Goal: Task Accomplishment & Management: Manage account settings

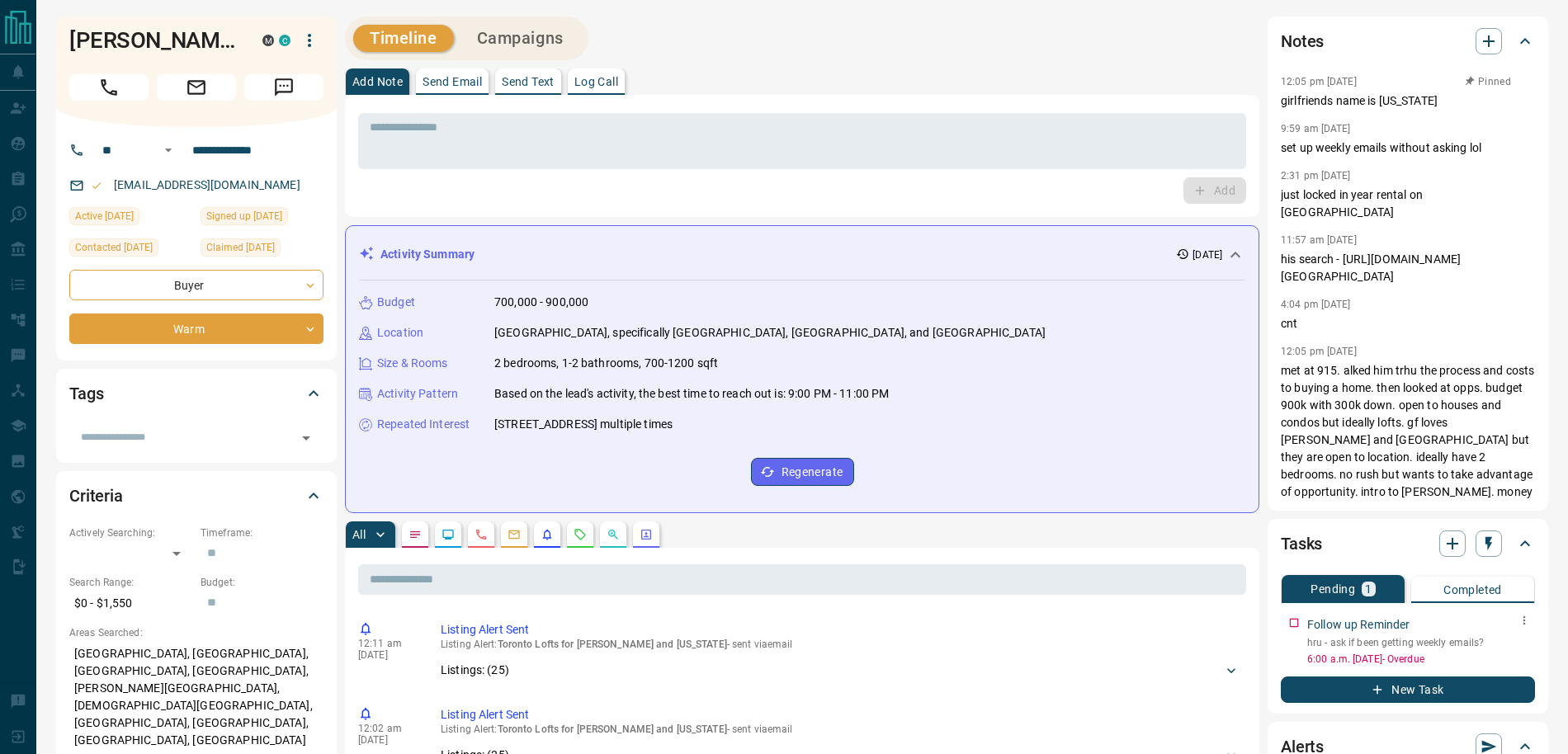
click at [1522, 622] on icon "button" at bounding box center [1524, 621] width 13 height 13
click at [1520, 650] on li "Edit" at bounding box center [1498, 652] width 73 height 25
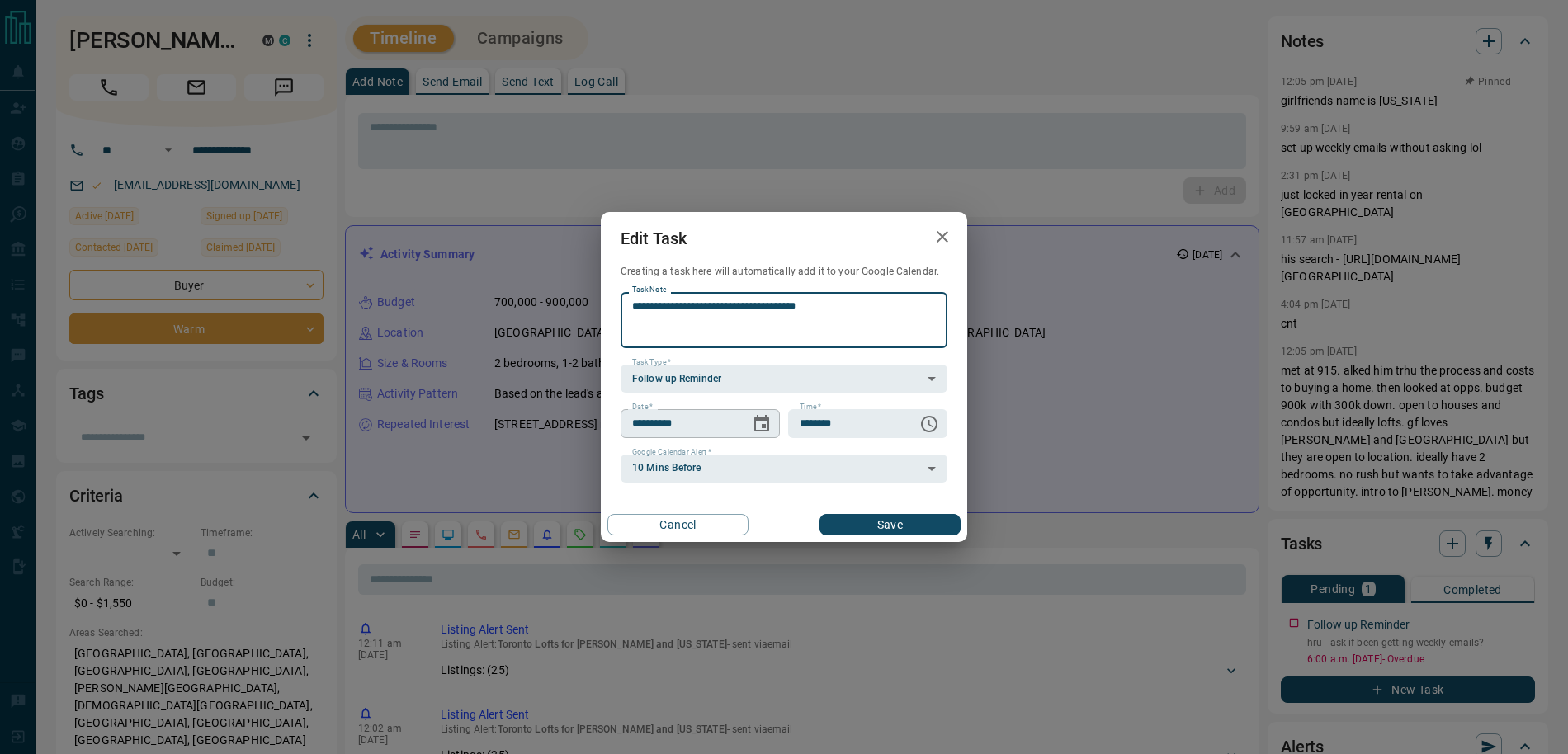
click at [753, 421] on icon "Choose date, selected date is Oct 14, 2025" at bounding box center [762, 424] width 20 height 20
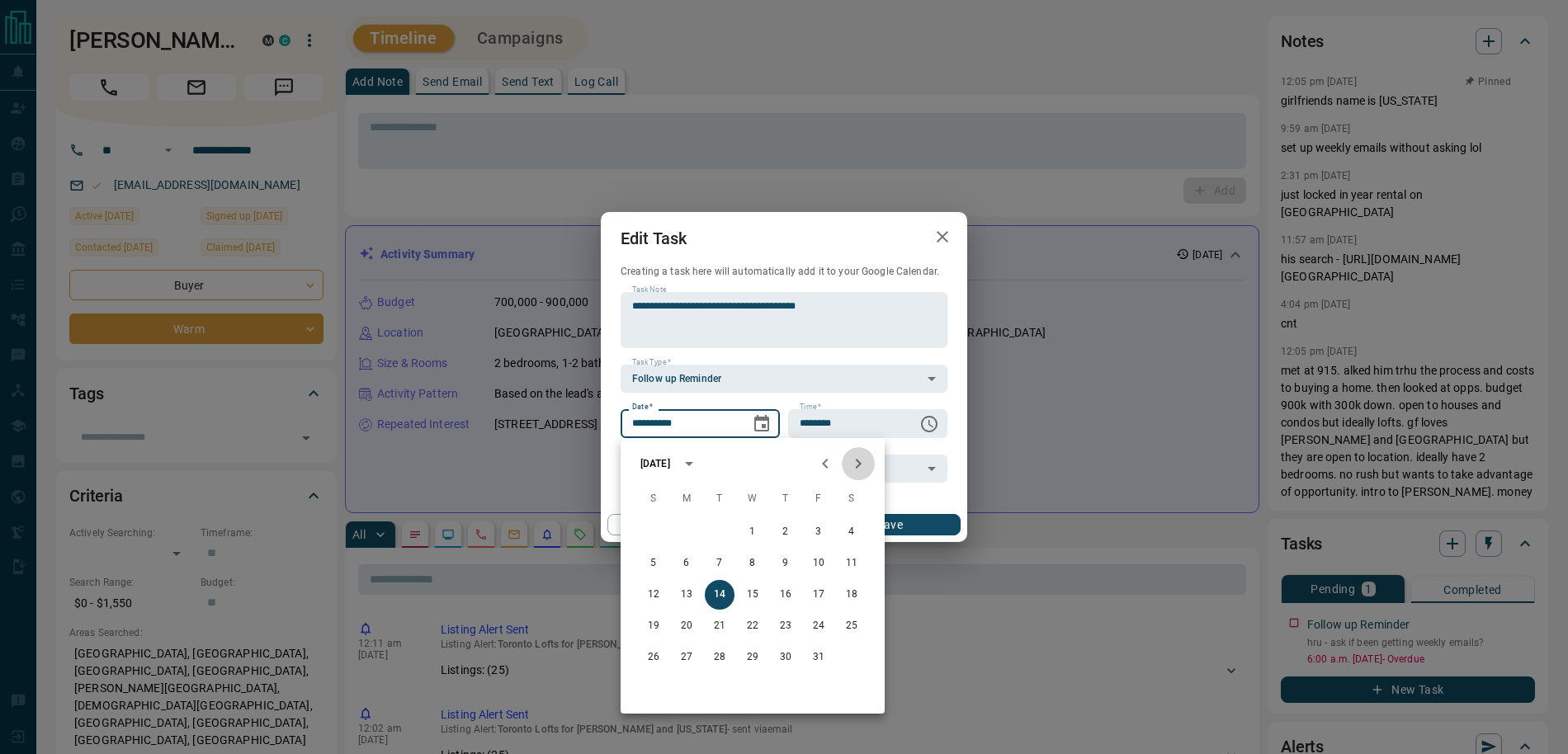
click at [854, 471] on icon "Next month" at bounding box center [858, 464] width 20 height 20
click at [812, 534] on button "6" at bounding box center [818, 531] width 29 height 29
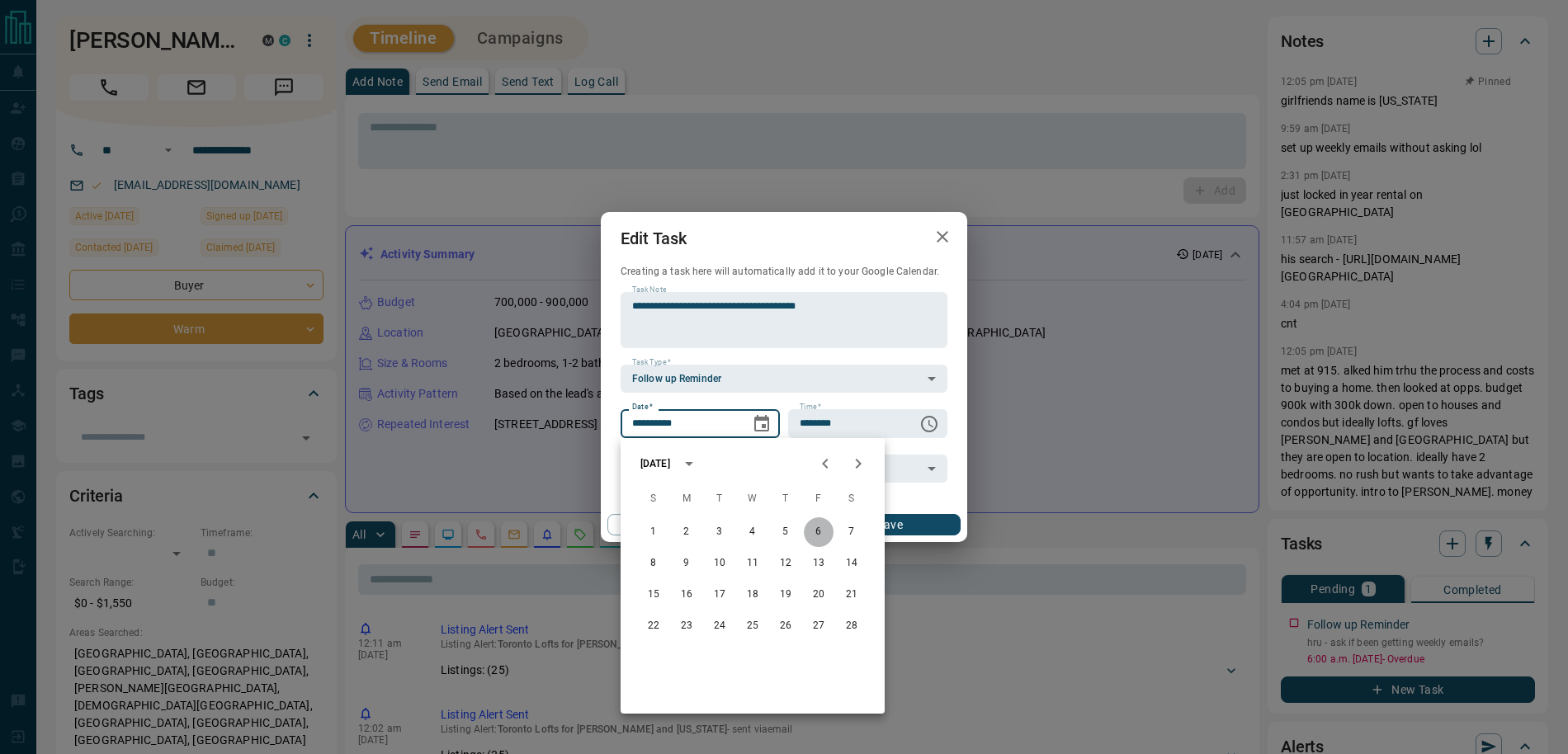
type input "**********"
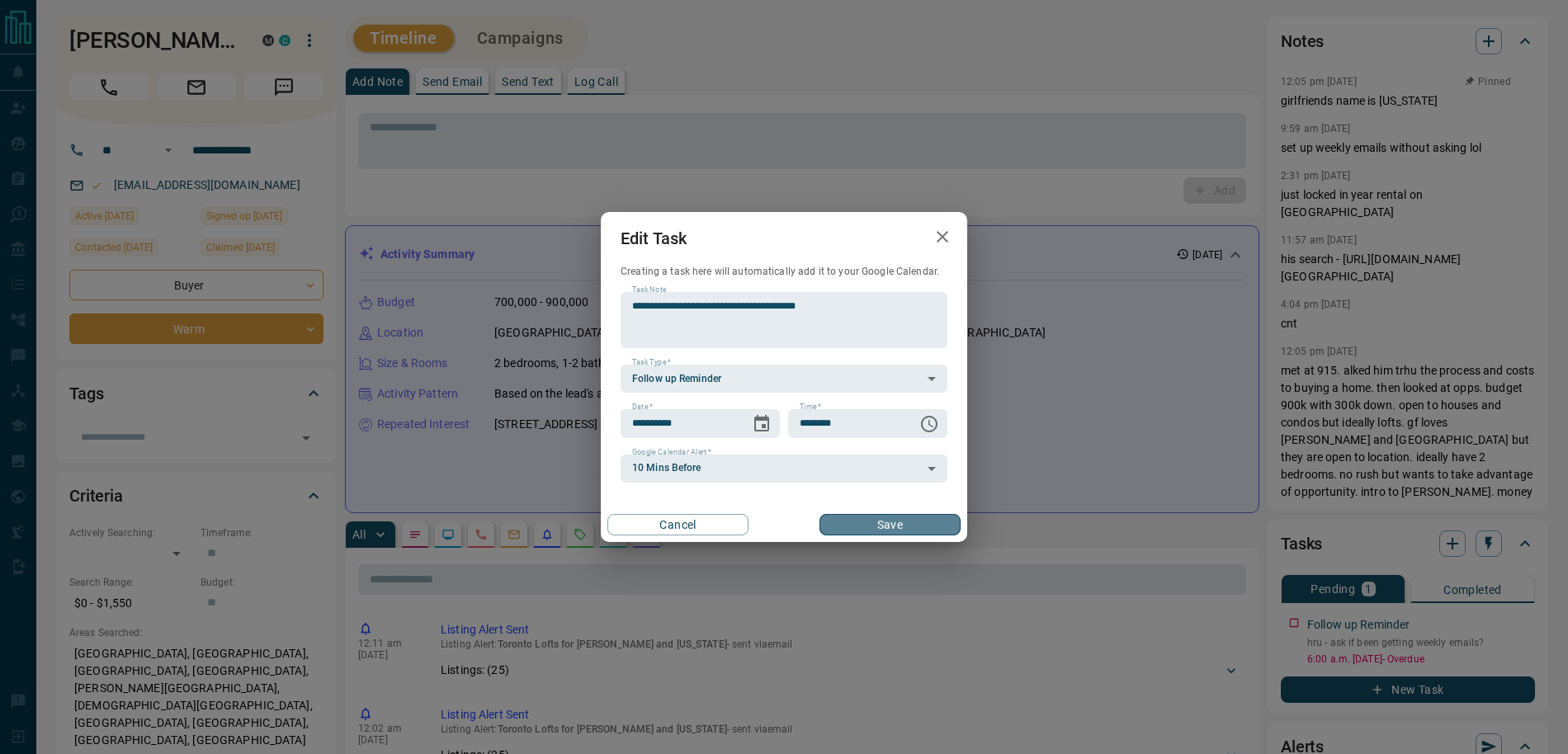
click at [893, 524] on button "Save" at bounding box center [890, 525] width 141 height 22
